Goal: Navigation & Orientation: Find specific page/section

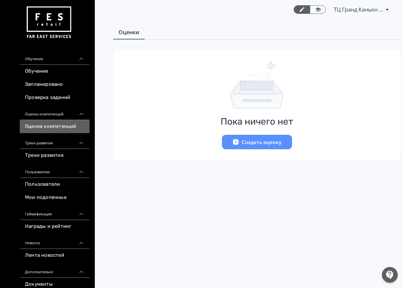
click at [62, 95] on link "Проверка заданий" at bounding box center [55, 97] width 70 height 13
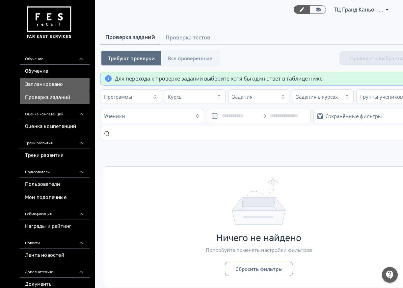
click at [65, 80] on link "Запланировано" at bounding box center [55, 84] width 70 height 13
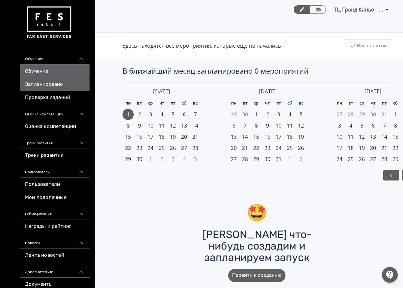
click at [65, 74] on link "Обучение" at bounding box center [55, 71] width 70 height 13
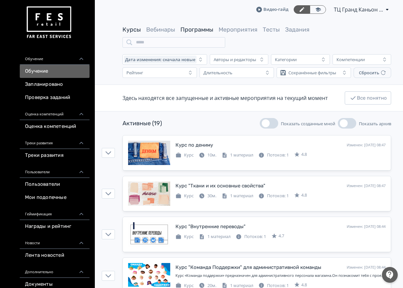
click at [194, 28] on link "Программы" at bounding box center [196, 29] width 33 height 7
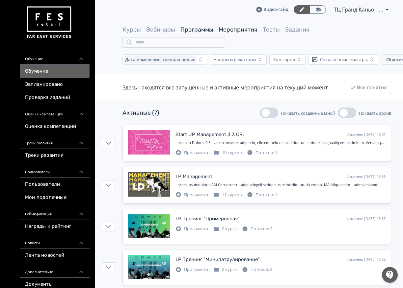
click at [234, 28] on link "Мероприятия" at bounding box center [238, 29] width 39 height 7
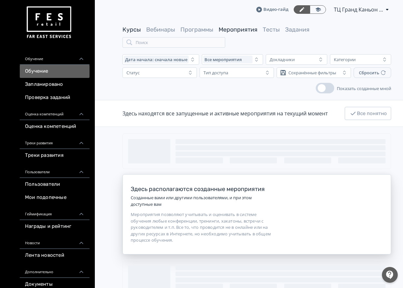
click at [137, 32] on link "Курсы" at bounding box center [131, 29] width 18 height 7
